Goal: Task Accomplishment & Management: Use online tool/utility

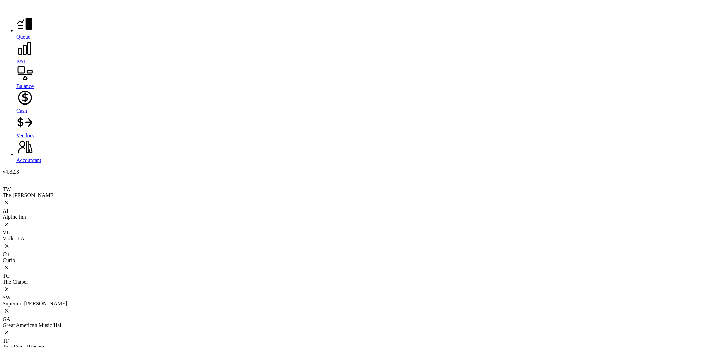
drag, startPoint x: 449, startPoint y: 309, endPoint x: 345, endPoint y: 270, distance: 110.6
